Goal: Transaction & Acquisition: Download file/media

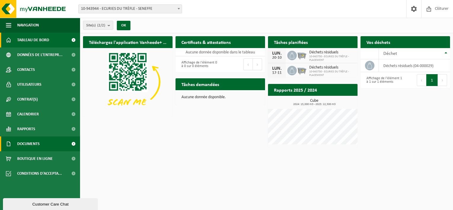
click at [47, 143] on link "Documents" at bounding box center [40, 143] width 80 height 15
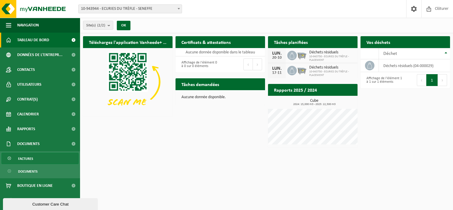
click at [40, 157] on link "Factures" at bounding box center [39, 158] width 77 height 11
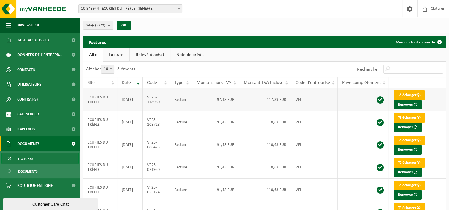
click at [404, 93] on link "Télécharger" at bounding box center [408, 94] width 31 height 9
click at [400, 94] on link "Télécharger" at bounding box center [408, 94] width 31 height 9
click at [47, 160] on link "Factures" at bounding box center [39, 158] width 77 height 11
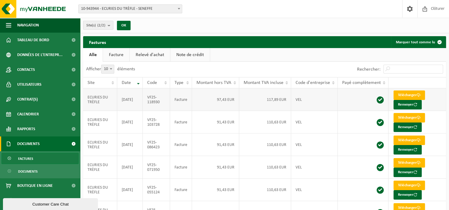
click at [107, 101] on td "ECURIES DU TRÈFLE" at bounding box center [100, 99] width 34 height 23
